Goal: Task Accomplishment & Management: Manage account settings

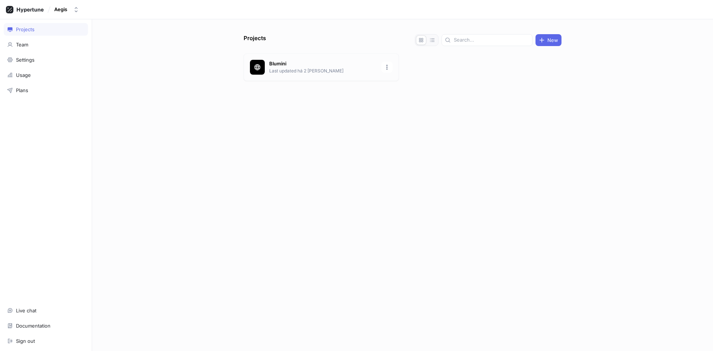
click at [285, 68] on p "Last updated há 2 dias" at bounding box center [323, 71] width 108 height 7
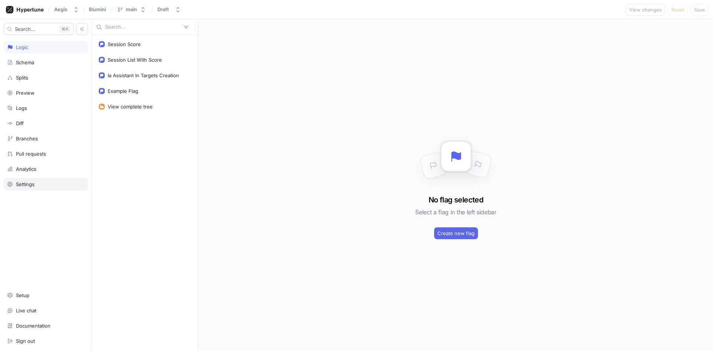
click at [50, 183] on div "Settings" at bounding box center [46, 184] width 78 height 6
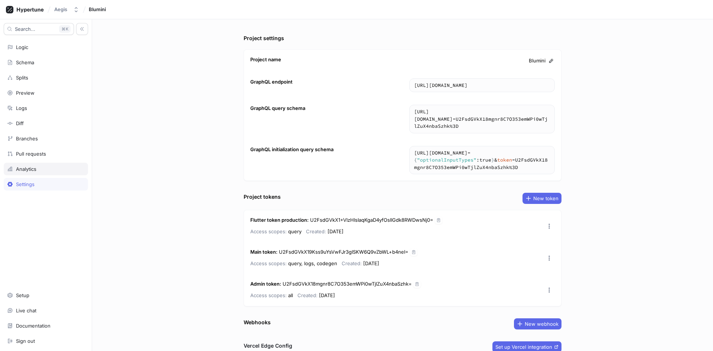
click at [53, 174] on div "Analytics" at bounding box center [46, 169] width 84 height 13
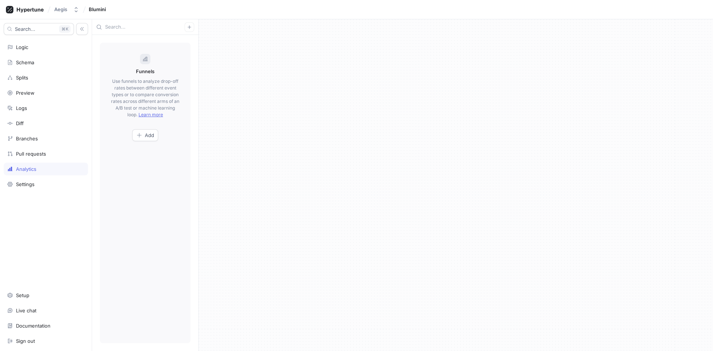
click at [56, 163] on div "Analytics" at bounding box center [46, 169] width 84 height 13
click at [57, 157] on div "Pull requests" at bounding box center [46, 153] width 84 height 13
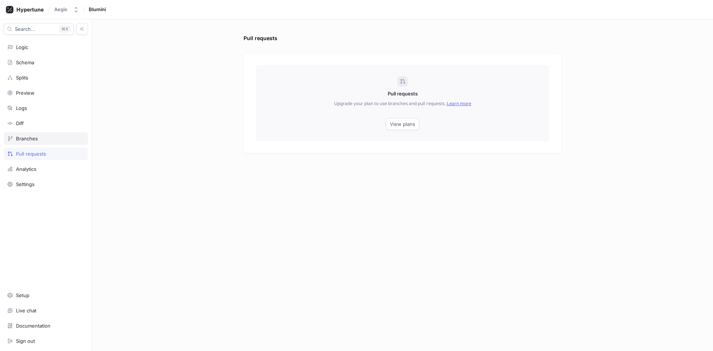
click at [59, 140] on div "Branches" at bounding box center [46, 138] width 78 height 6
click at [37, 45] on div "Logic" at bounding box center [46, 47] width 78 height 6
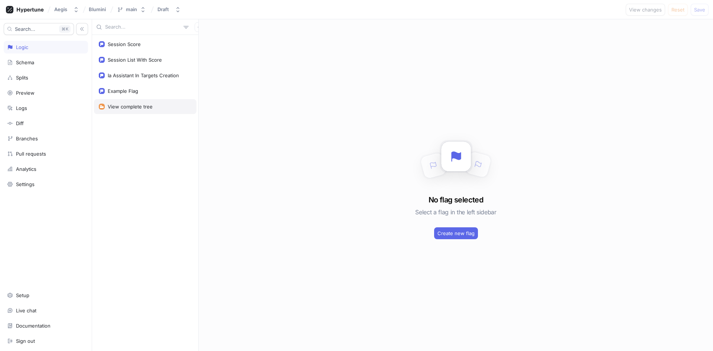
click at [127, 105] on div "View complete tree" at bounding box center [130, 107] width 45 height 6
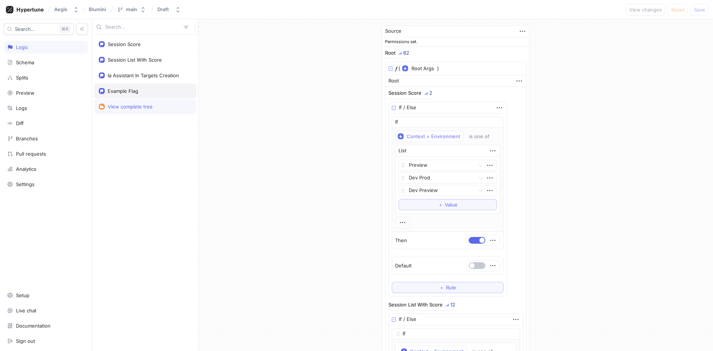
click at [141, 91] on div "Example Flag" at bounding box center [145, 91] width 93 height 6
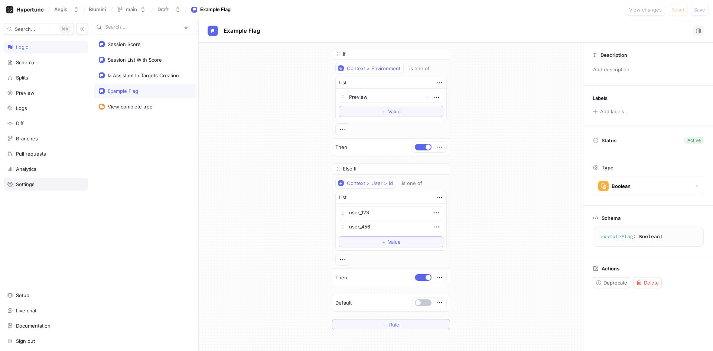
click at [37, 187] on div "Settings" at bounding box center [46, 184] width 78 height 6
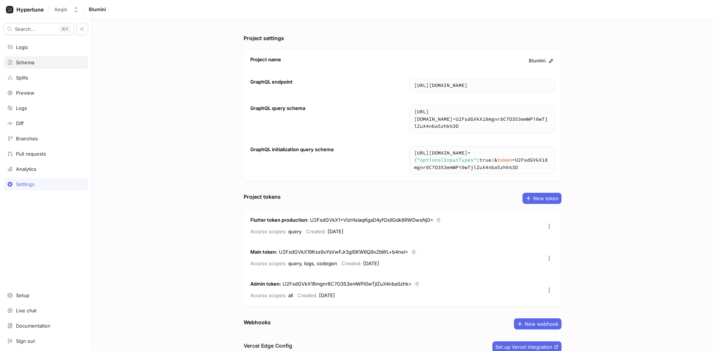
click at [34, 61] on div "Schema" at bounding box center [25, 62] width 18 height 6
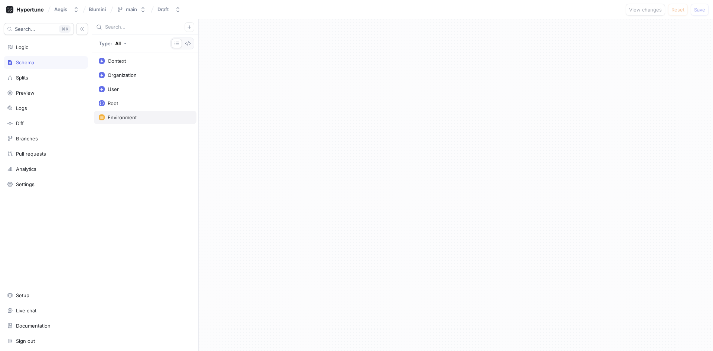
click at [130, 112] on div "Environment" at bounding box center [145, 117] width 102 height 13
type textarea "x"
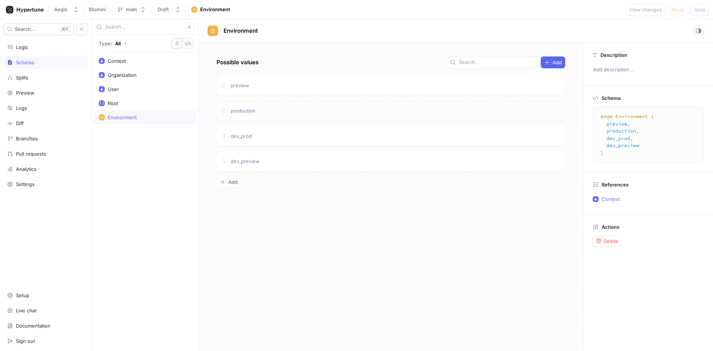
type textarea "x"
